Goal: Transaction & Acquisition: Purchase product/service

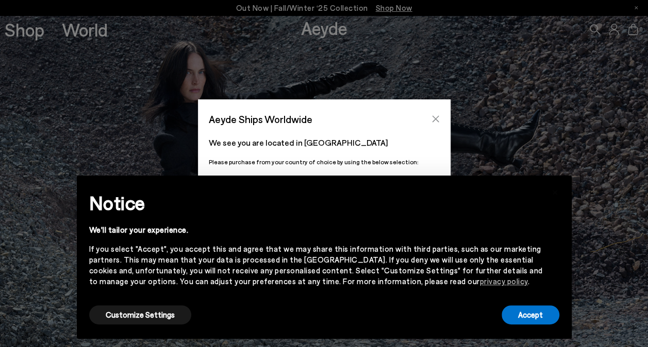
click at [434, 118] on icon "Close" at bounding box center [435, 119] width 8 height 8
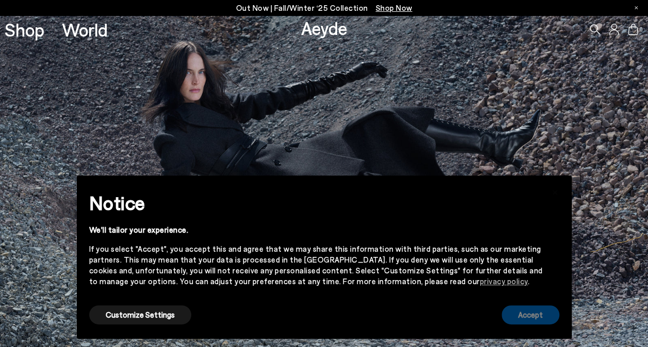
click at [542, 318] on button "Accept" at bounding box center [530, 315] width 58 height 19
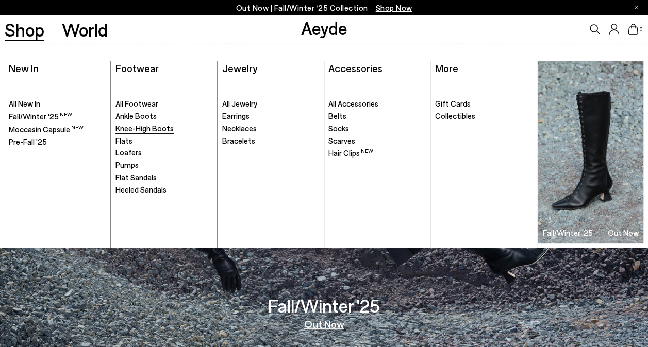
click at [127, 130] on span "Knee-High Boots" at bounding box center [144, 128] width 58 height 9
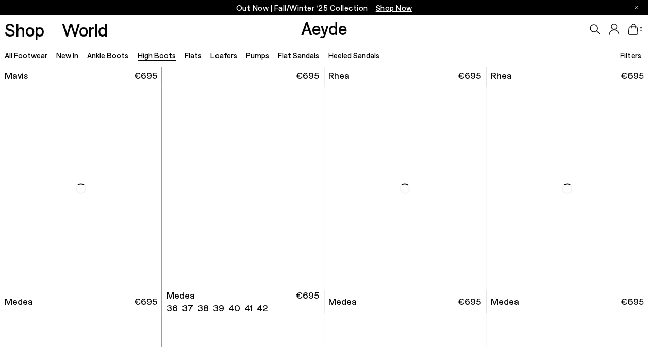
scroll to position [258, 0]
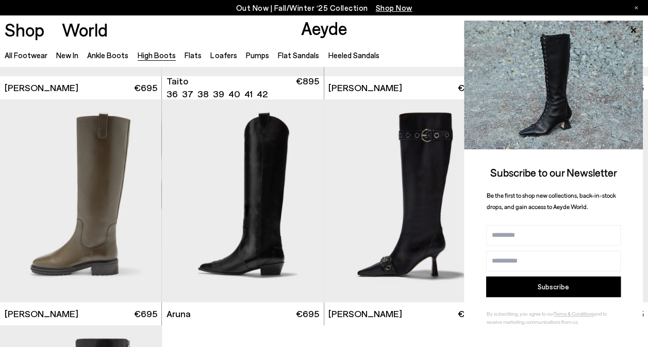
scroll to position [2009, 0]
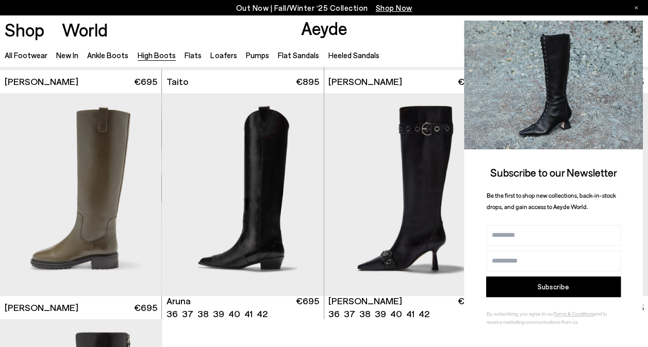
click at [634, 29] on icon at bounding box center [632, 29] width 5 height 5
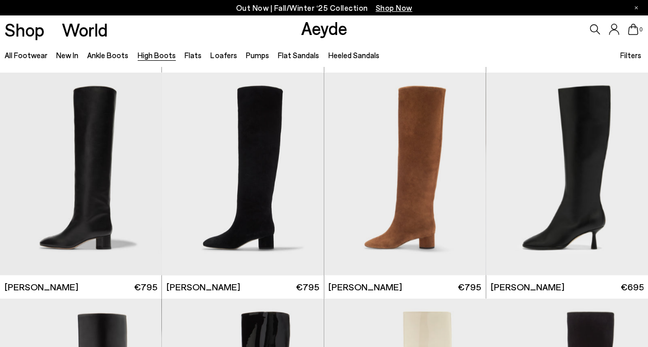
scroll to position [824, 0]
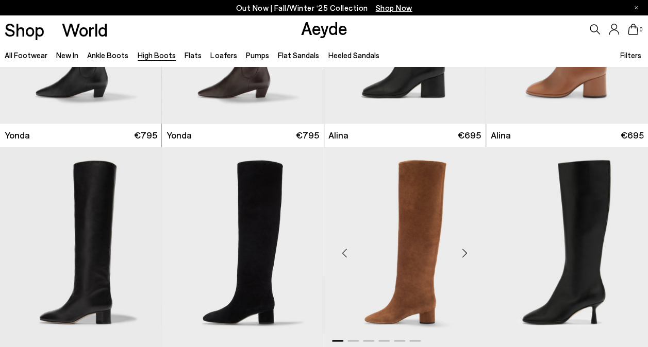
click at [411, 207] on img "1 / 6" at bounding box center [405, 248] width 162 height 203
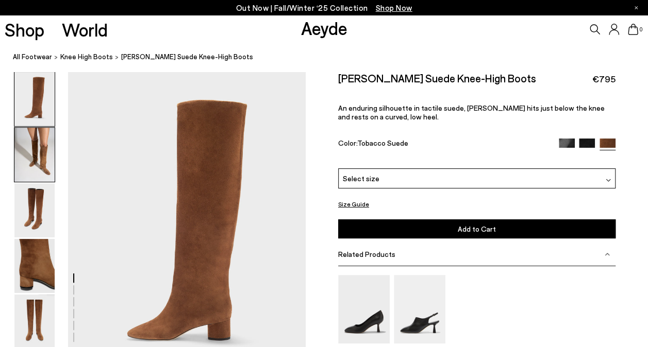
click at [47, 149] on img at bounding box center [34, 155] width 40 height 54
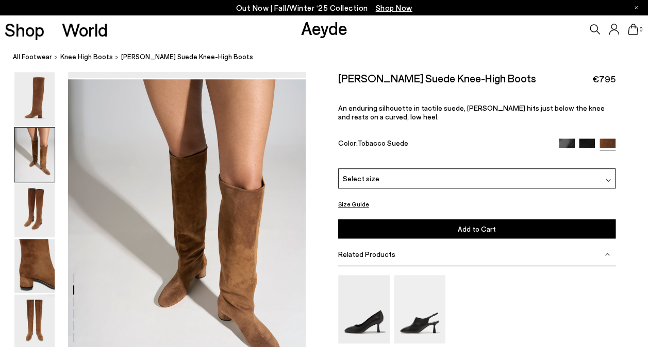
scroll to position [319, 0]
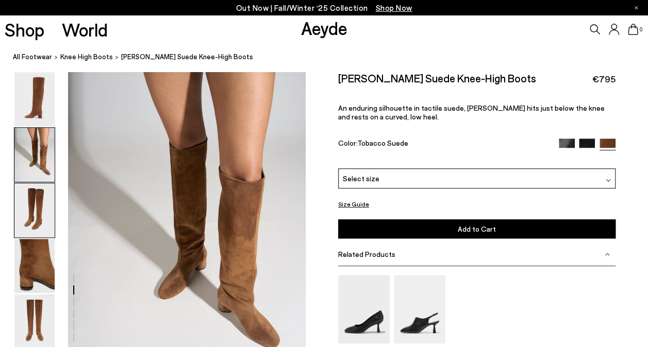
click at [38, 195] on img at bounding box center [34, 210] width 40 height 54
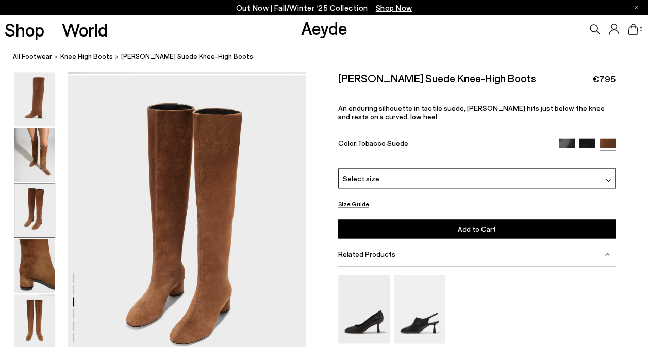
scroll to position [637, 0]
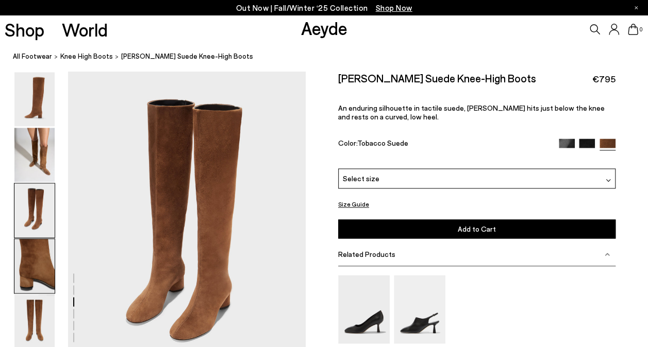
click at [44, 256] on img at bounding box center [34, 266] width 40 height 54
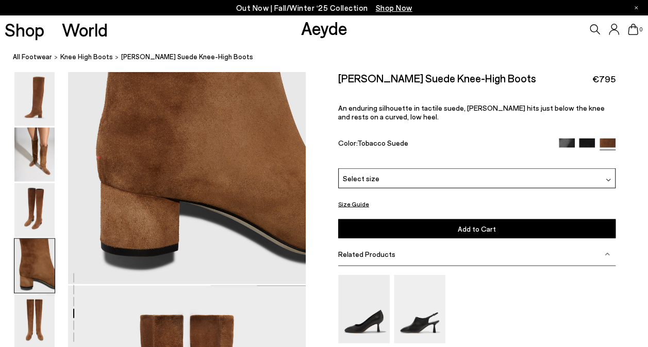
scroll to position [904, 0]
